Goal: Check status: Check status

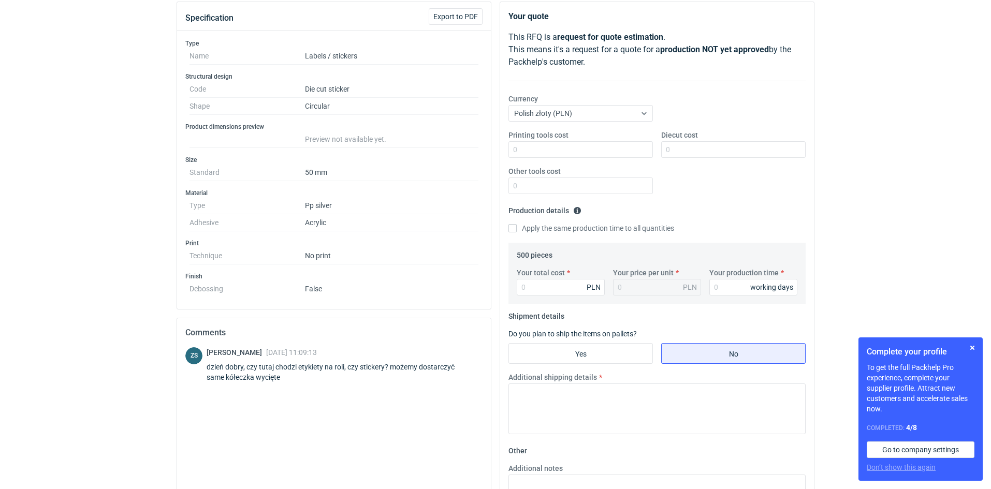
scroll to position [155, 0]
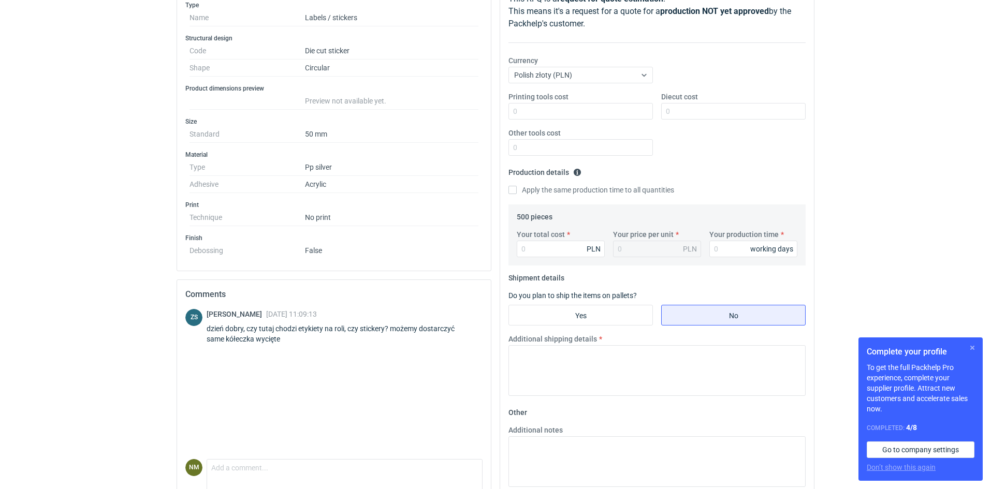
click at [973, 347] on button "button" at bounding box center [972, 348] width 12 height 12
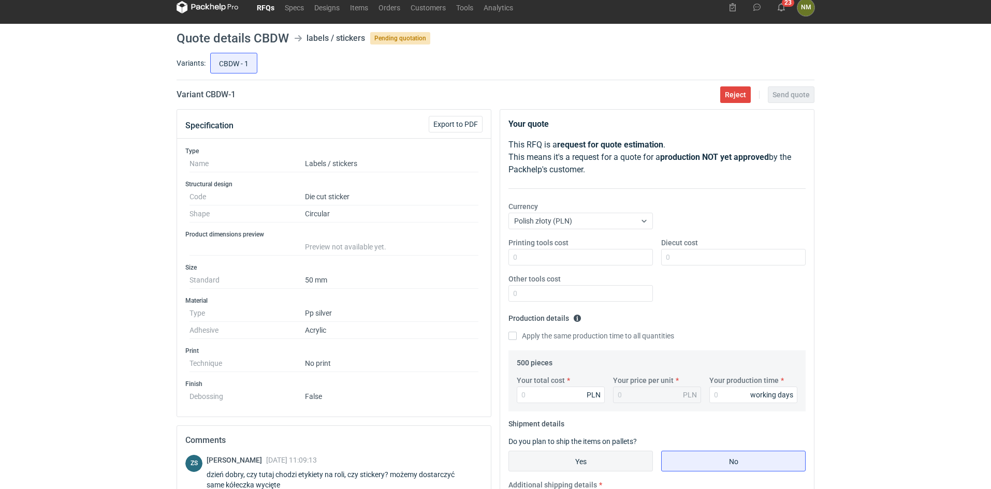
scroll to position [0, 0]
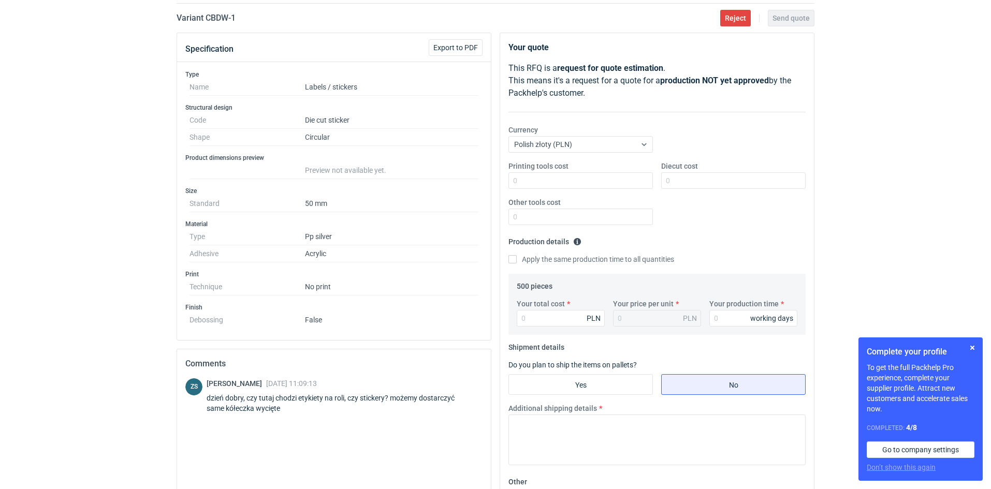
scroll to position [85, 0]
